Goal: Information Seeking & Learning: Learn about a topic

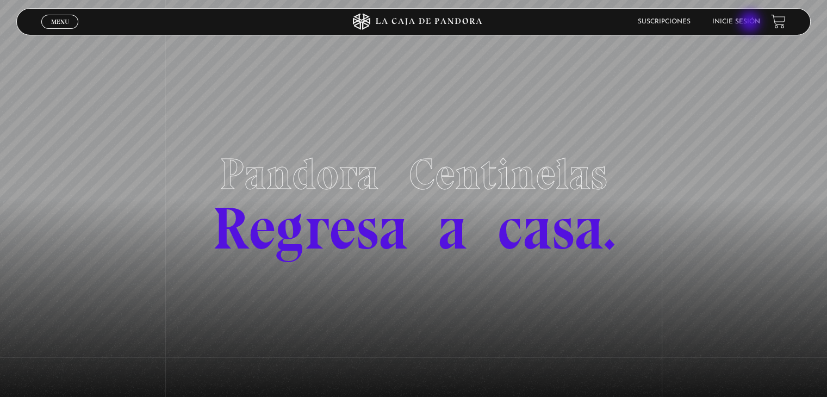
click at [750, 23] on link "Inicie sesión" at bounding box center [736, 21] width 48 height 7
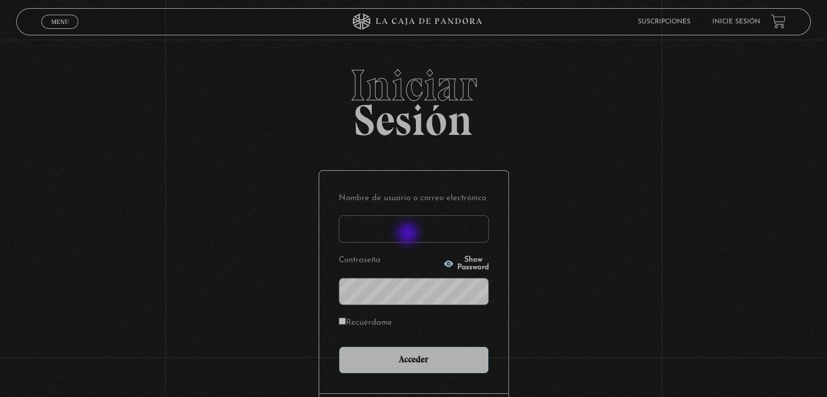
click at [408, 232] on input "Nombre de usuario o correo electrónico" at bounding box center [414, 228] width 150 height 27
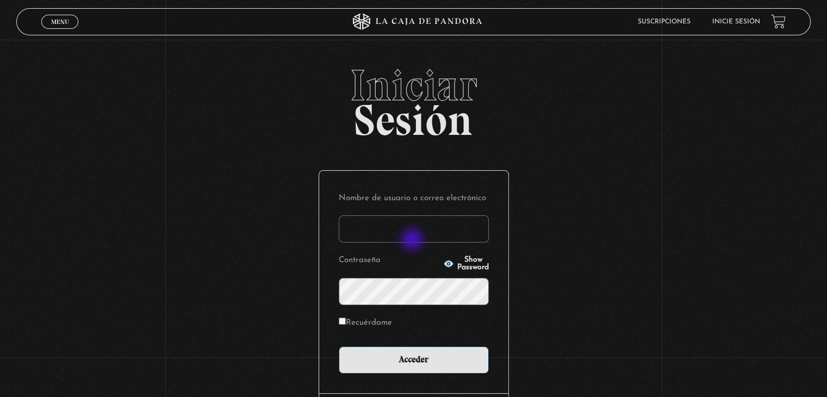
type input "knaranjo111@hotmail.com"
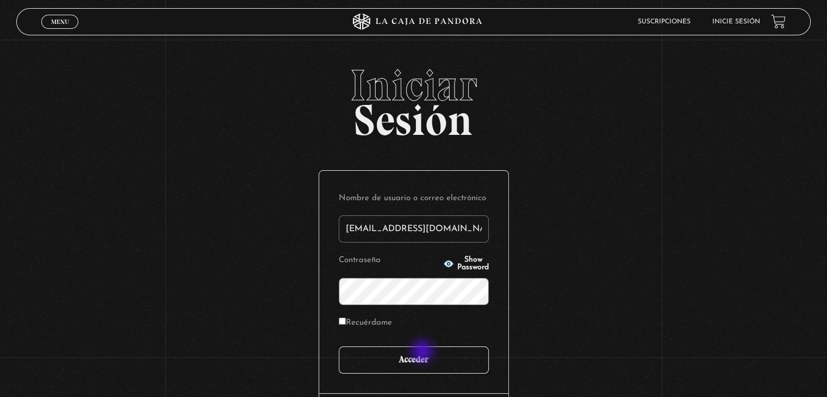
click at [423, 352] on input "Acceder" at bounding box center [414, 359] width 150 height 27
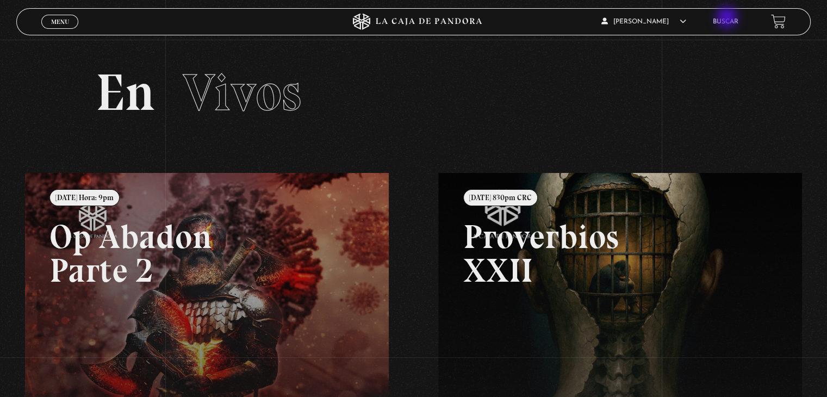
click at [729, 18] on li "Buscar" at bounding box center [726, 21] width 26 height 17
click at [725, 22] on link "Buscar" at bounding box center [726, 21] width 26 height 7
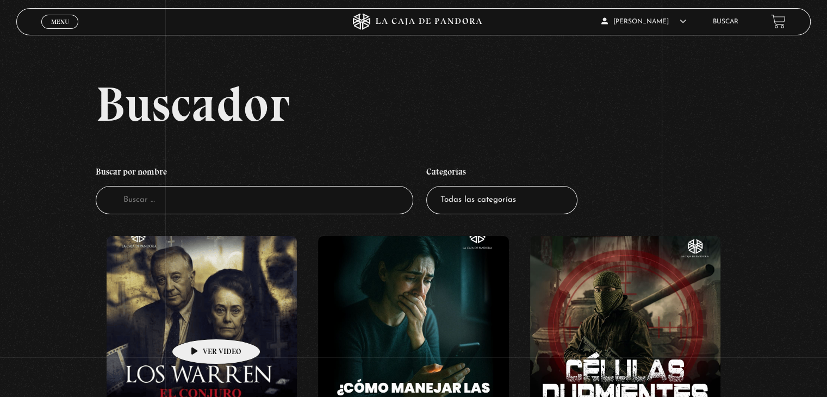
click at [198, 322] on figure at bounding box center [202, 334] width 190 height 196
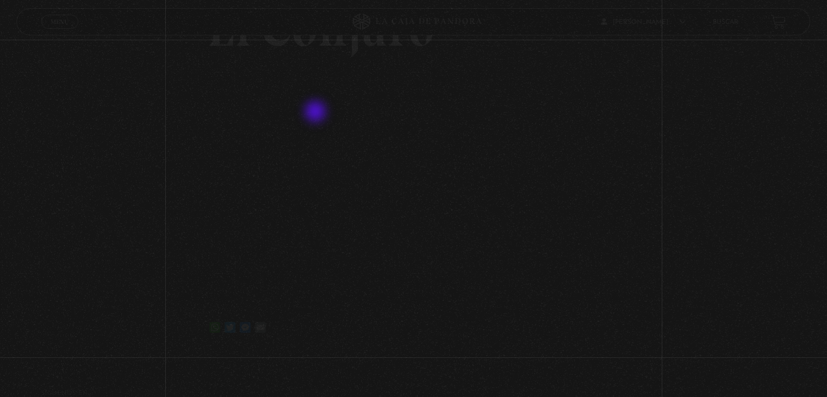
scroll to position [109, 0]
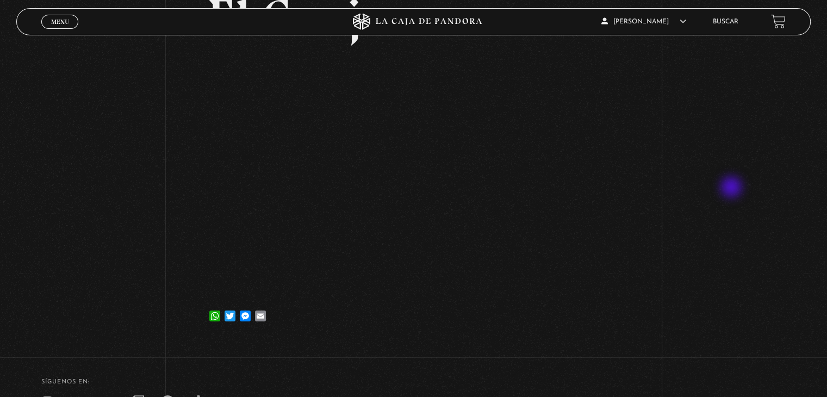
click at [732, 188] on div "Volver [DATE] [GEOGRAPHIC_DATA] WhatsApp Twitter Messenger Email" at bounding box center [413, 136] width 827 height 410
click at [687, 264] on div "Volver [DATE] [GEOGRAPHIC_DATA] WhatsApp Twitter Messenger Email" at bounding box center [413, 136] width 827 height 410
click at [761, 238] on div "Volver [DATE] [GEOGRAPHIC_DATA] WhatsApp Twitter Messenger Email" at bounding box center [413, 136] width 827 height 410
click at [711, 181] on div "Volver [DATE] [GEOGRAPHIC_DATA] WhatsApp Twitter Messenger Email" at bounding box center [413, 136] width 827 height 410
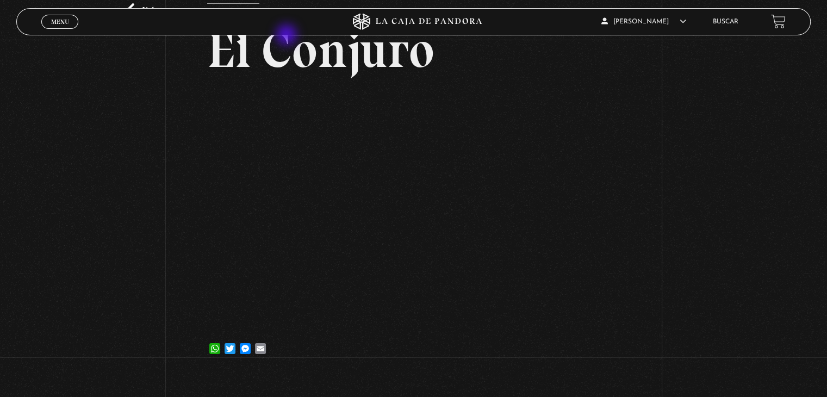
scroll to position [59, 0]
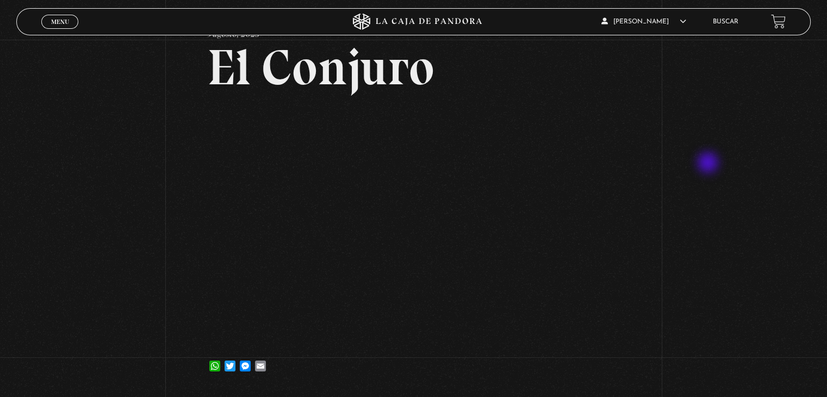
click at [709, 164] on div "Volver [DATE] [GEOGRAPHIC_DATA] WhatsApp Twitter Messenger Email" at bounding box center [413, 186] width 827 height 410
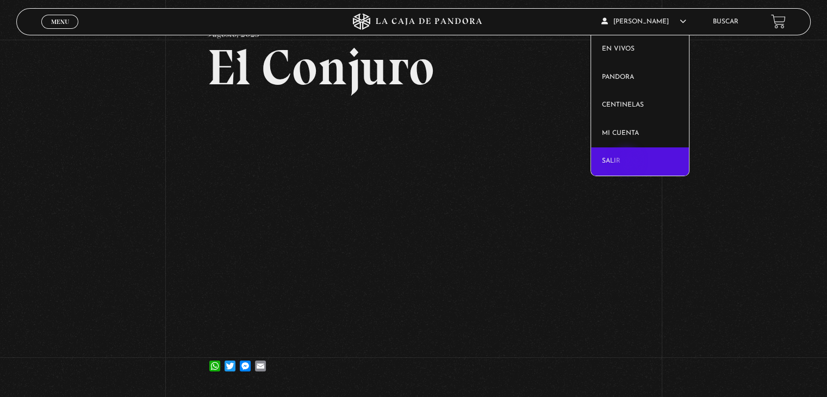
click at [627, 161] on link "Salir" at bounding box center [640, 161] width 98 height 28
